Goal: Task Accomplishment & Management: Use online tool/utility

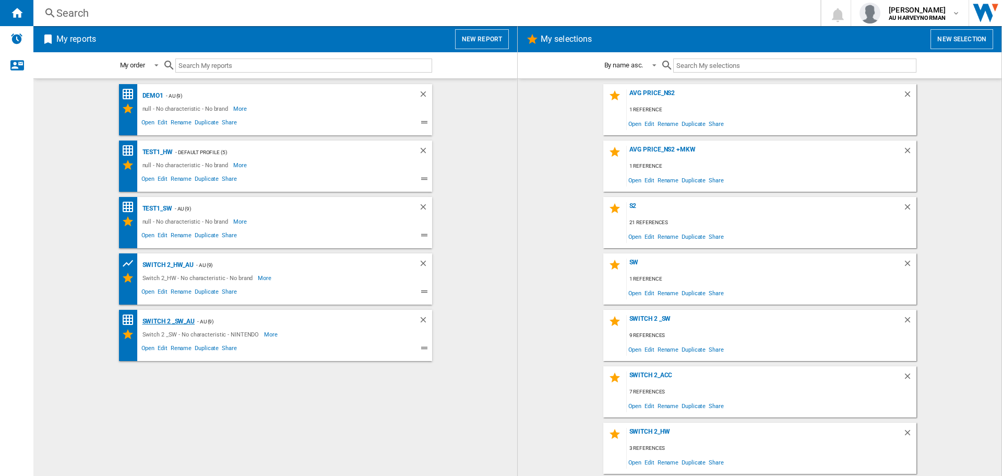
click at [158, 319] on div "Switch 2 _SW_AU" at bounding box center [167, 321] width 55 height 13
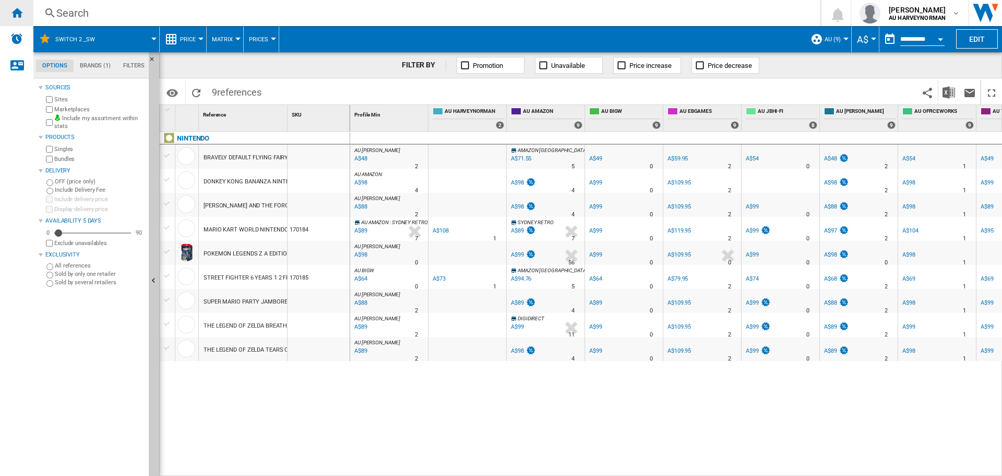
click at [14, 16] on ng-md-icon "Home" at bounding box center [16, 12] width 13 height 13
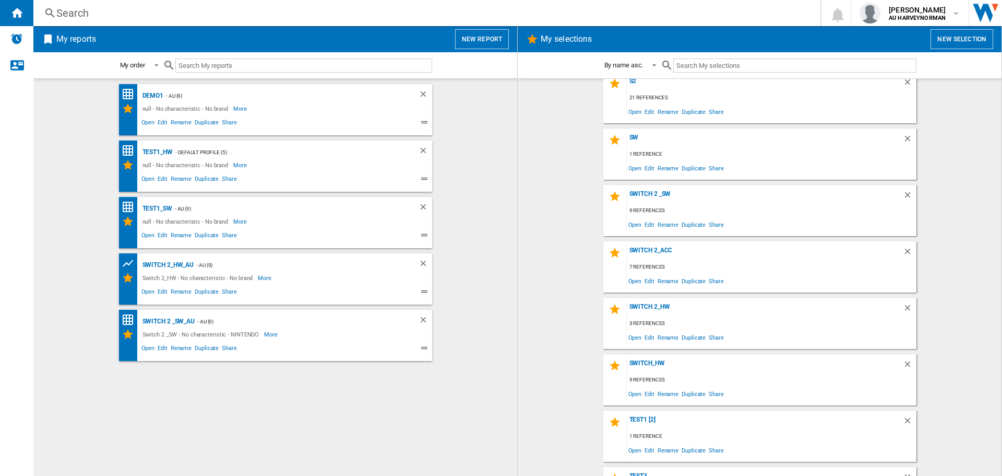
scroll to position [209, 0]
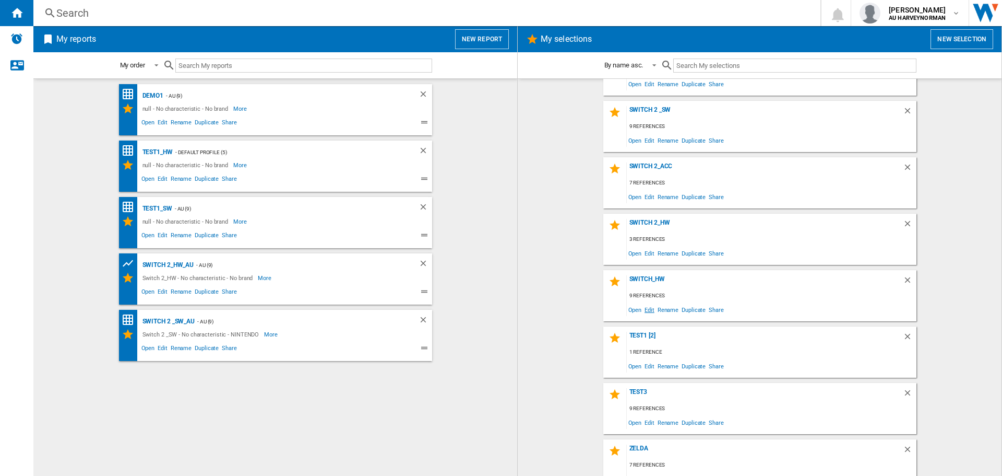
click at [649, 313] on span "Edit" at bounding box center [649, 309] width 13 height 14
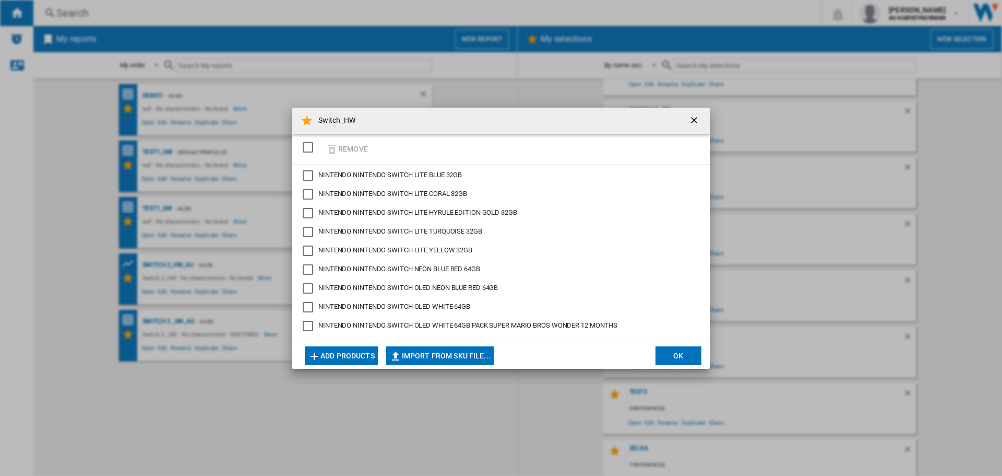
scroll to position [2, 0]
click at [663, 355] on button "OK" at bounding box center [679, 355] width 46 height 19
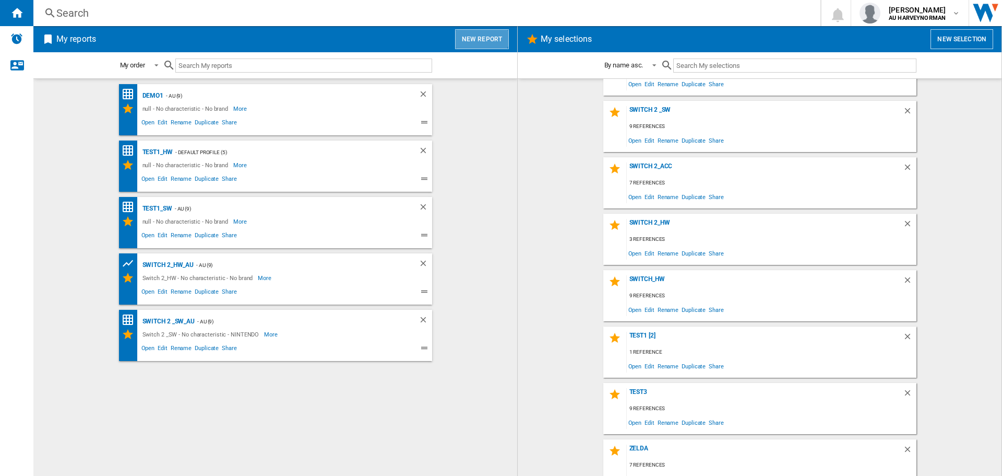
click at [482, 34] on button "New report" at bounding box center [482, 39] width 54 height 20
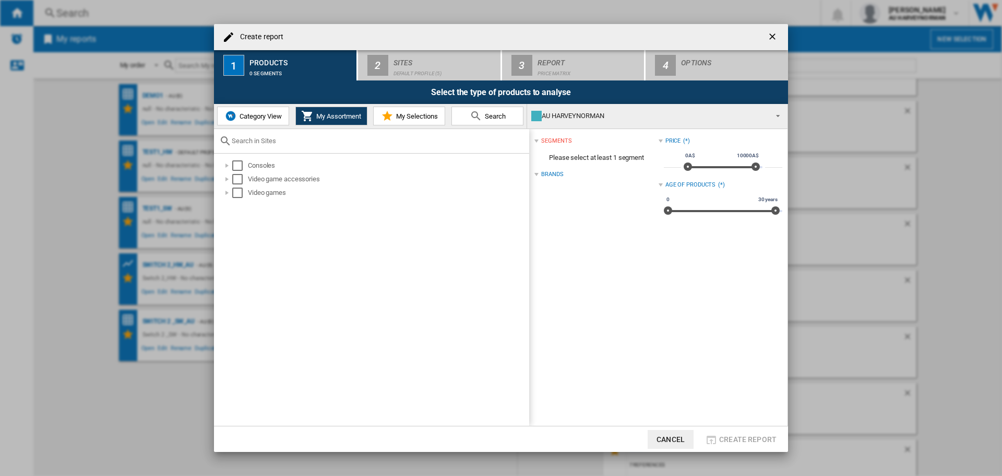
click at [402, 113] on span "My Selections" at bounding box center [416, 116] width 44 height 8
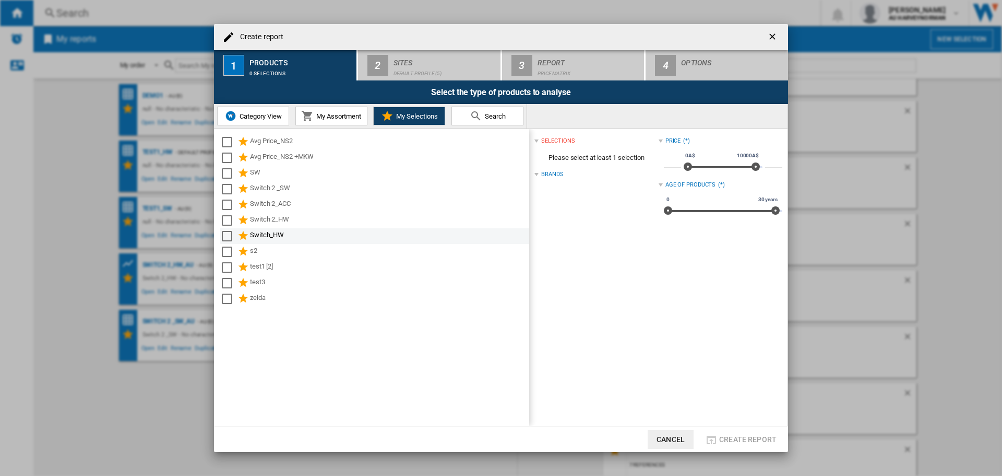
click at [270, 235] on div "Switch_HW" at bounding box center [389, 236] width 278 height 13
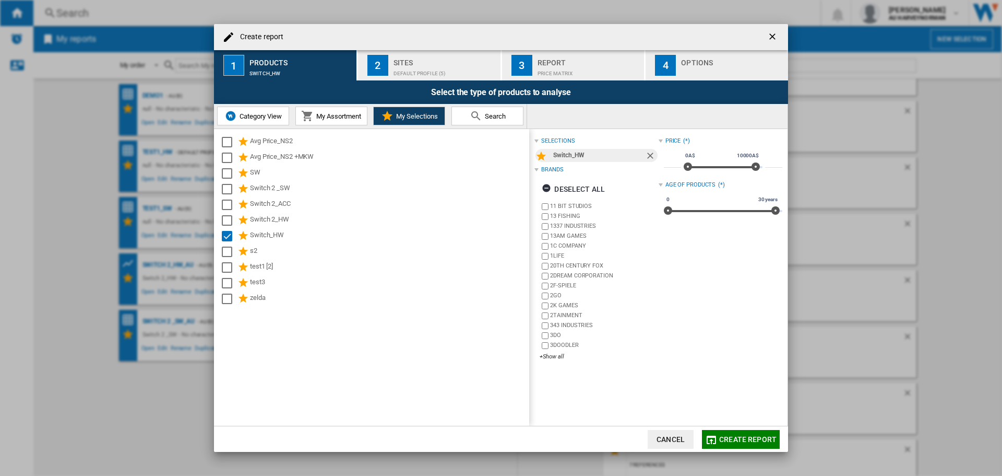
click at [425, 72] on div "Default profile (5)" at bounding box center [445, 70] width 103 height 11
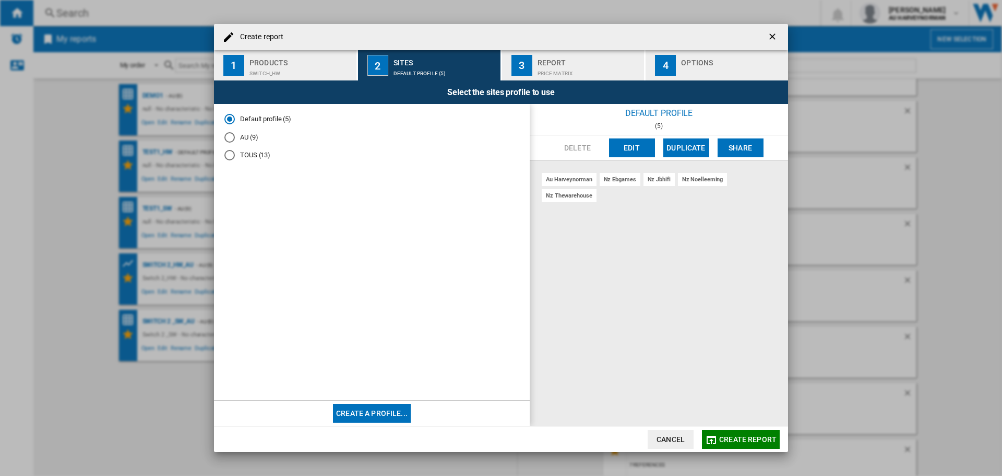
click at [237, 141] on md-radio-button "AU (9)" at bounding box center [371, 137] width 295 height 10
click at [723, 436] on span "Create report" at bounding box center [747, 439] width 57 height 8
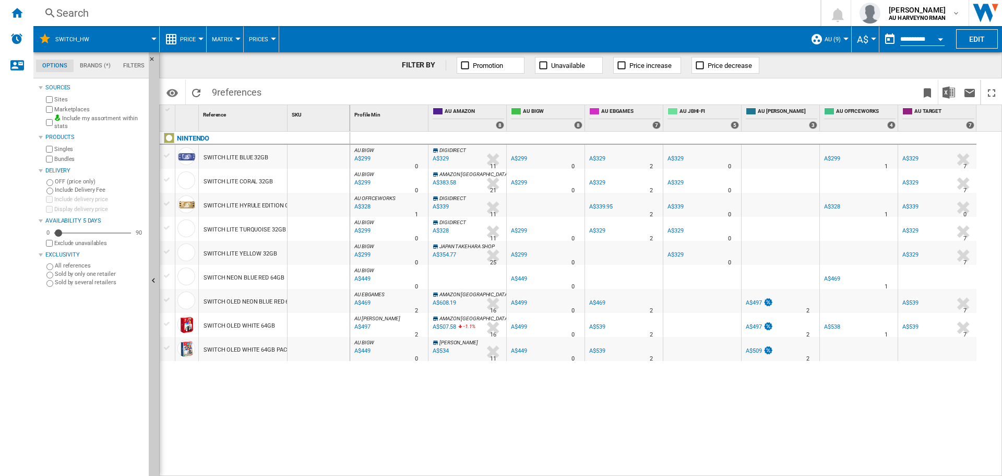
click at [183, 39] on span "Price" at bounding box center [188, 39] width 16 height 7
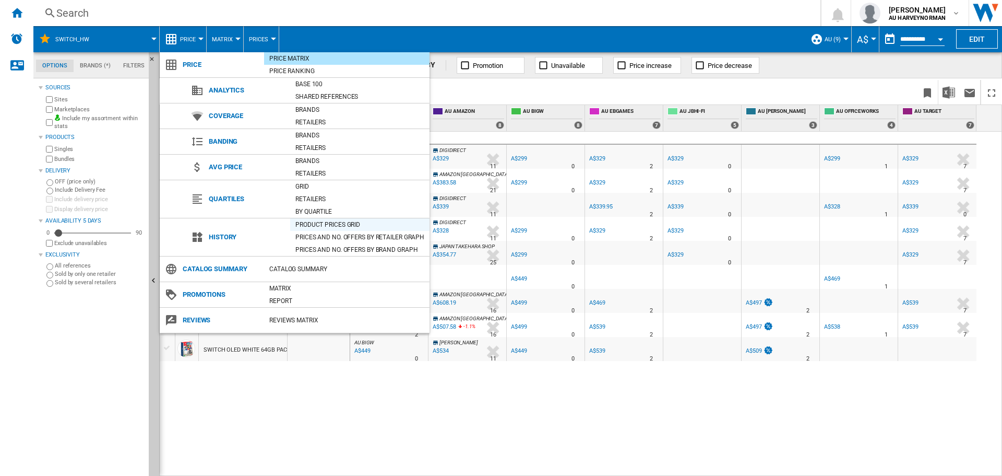
click at [300, 222] on div "Product prices grid" at bounding box center [359, 224] width 139 height 10
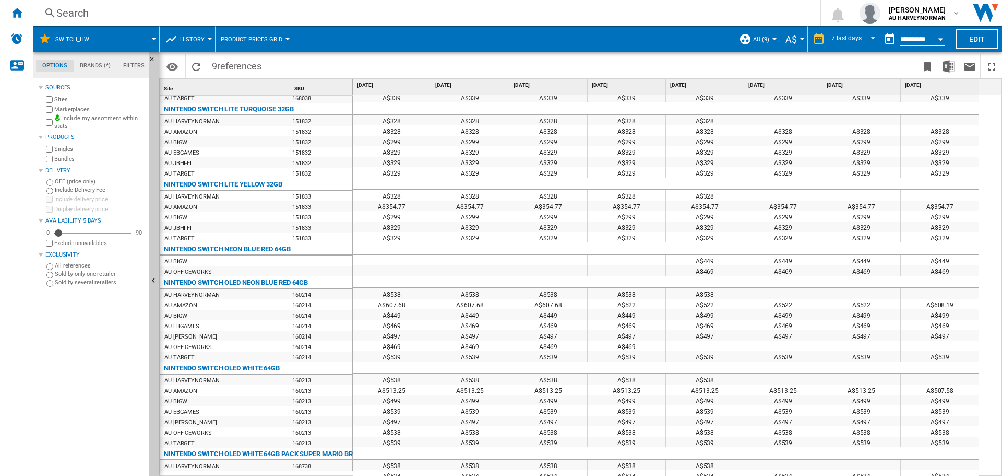
scroll to position [281, 0]
